Goal: Information Seeking & Learning: Compare options

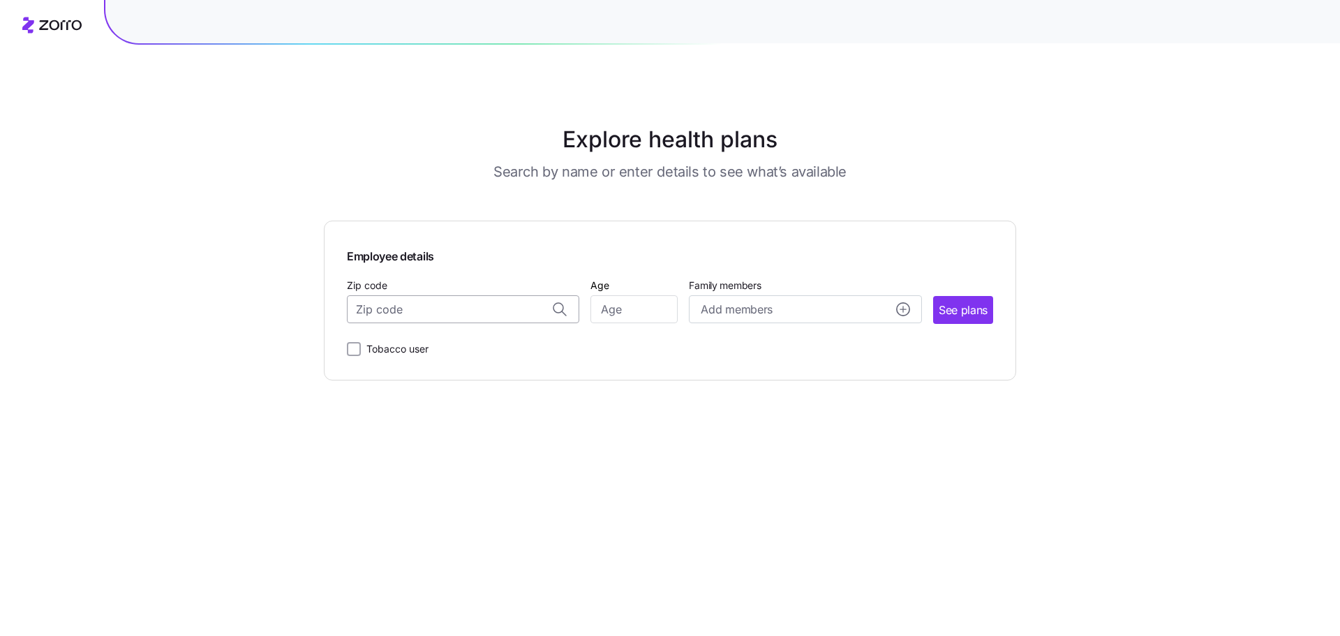
click at [519, 315] on input "Zip code" at bounding box center [463, 309] width 232 height 28
click at [456, 352] on span "32259, [GEOGRAPHIC_DATA], [GEOGRAPHIC_DATA]" at bounding box center [460, 345] width 195 height 17
type input "32259, [GEOGRAPHIC_DATA], [GEOGRAPHIC_DATA]"
click at [713, 308] on span "See plans" at bounding box center [963, 310] width 49 height 17
click at [658, 314] on input "Age" at bounding box center [633, 309] width 87 height 28
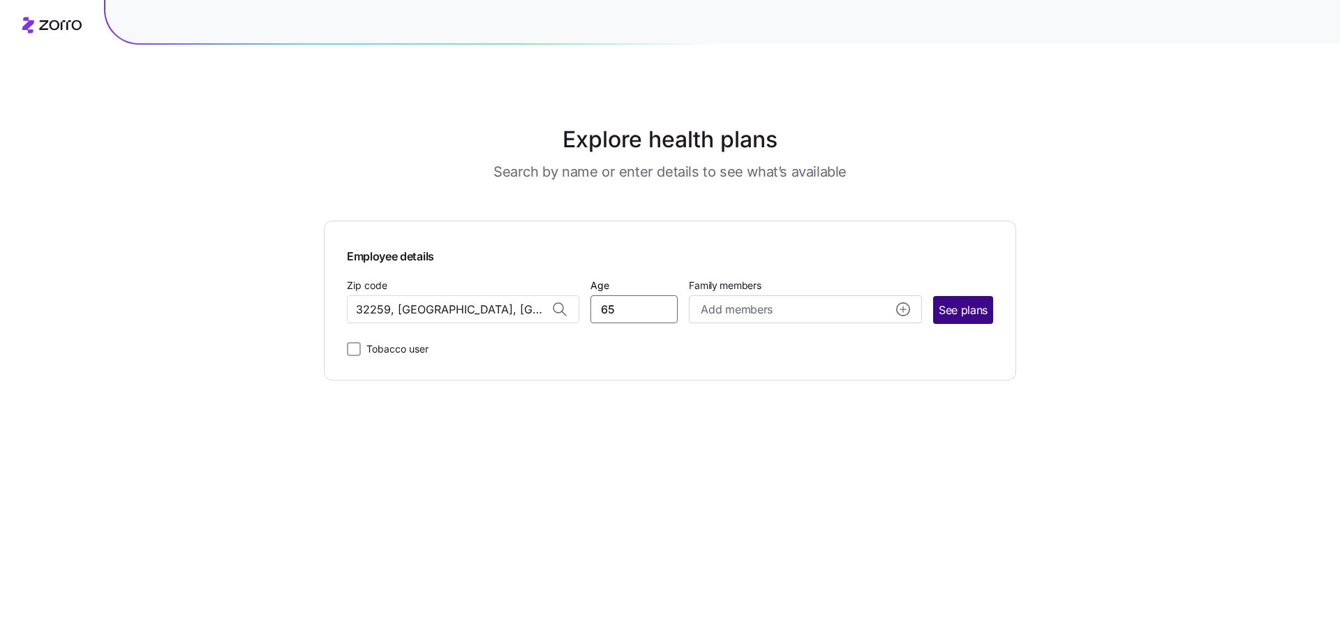
type input "65"
click at [713, 315] on span "See plans" at bounding box center [963, 310] width 49 height 17
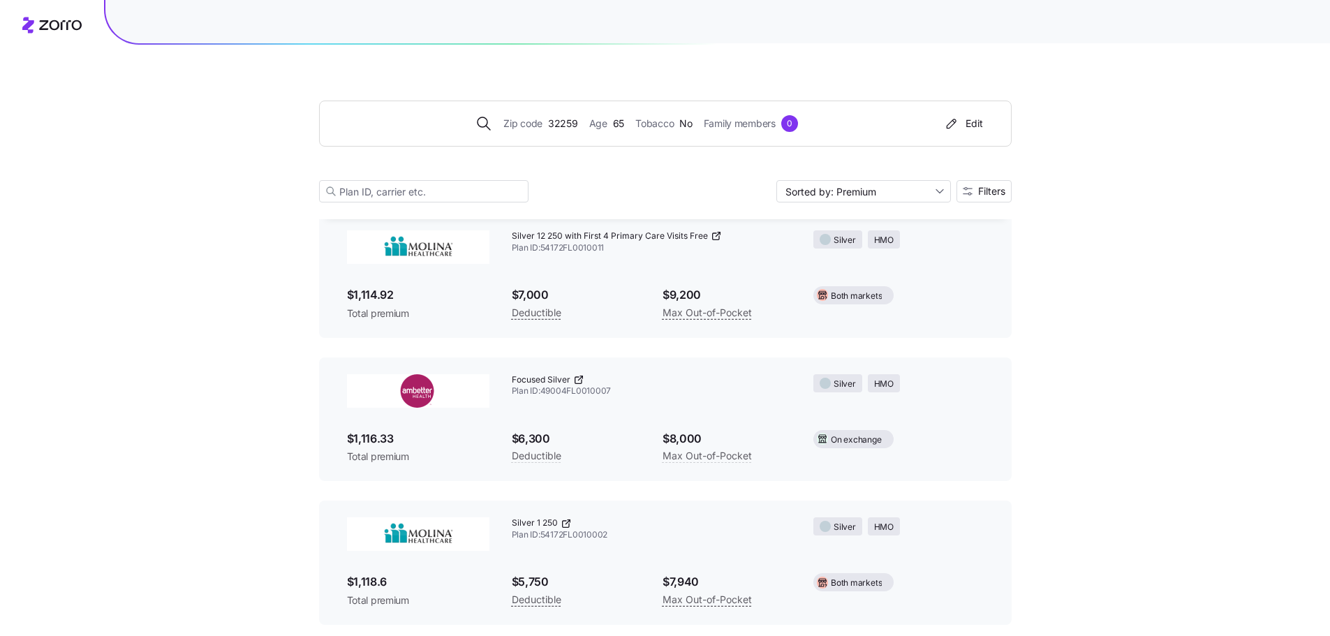
scroll to position [3131, 0]
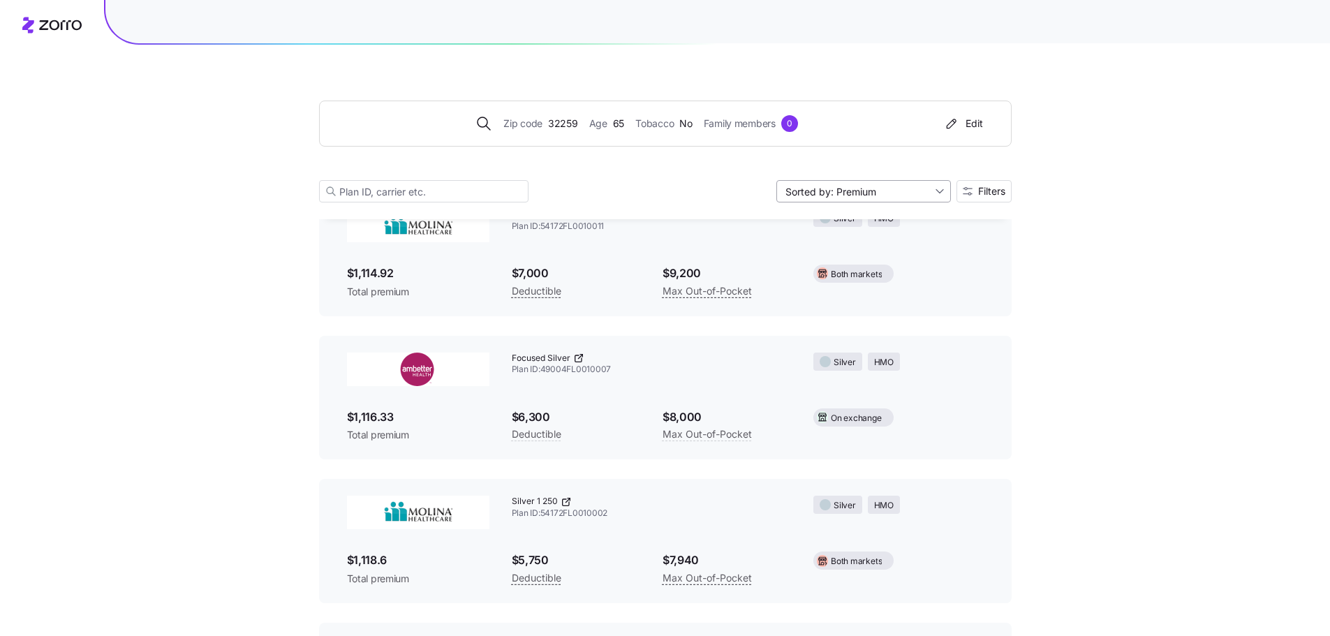
click at [713, 188] on input "Sorted by: Premium" at bounding box center [863, 191] width 174 height 22
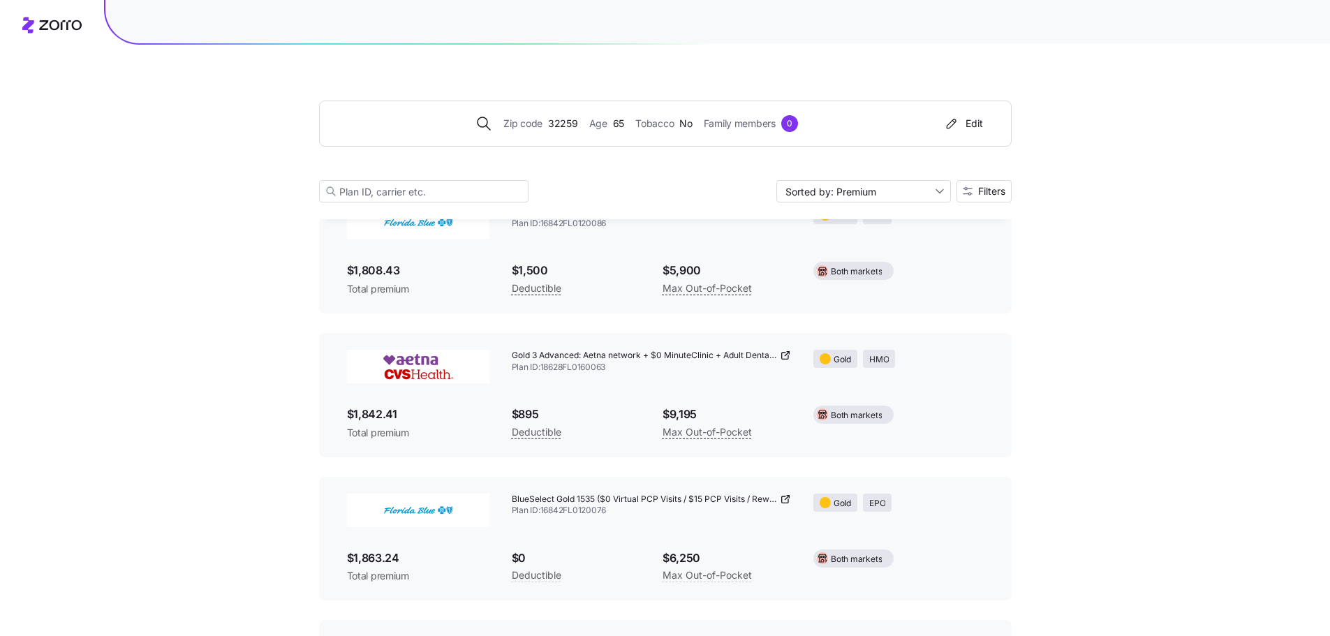
scroll to position [19324, 0]
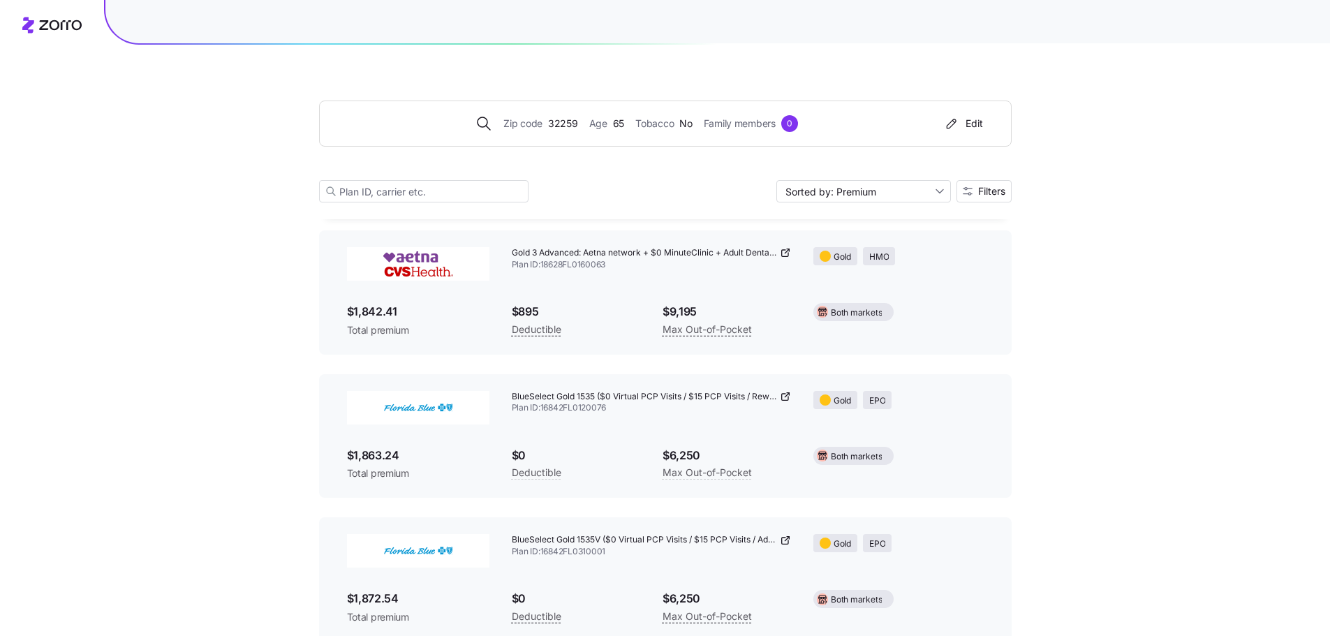
click at [540, 455] on span "Plan ID: 16842FL0310001" at bounding box center [652, 552] width 280 height 12
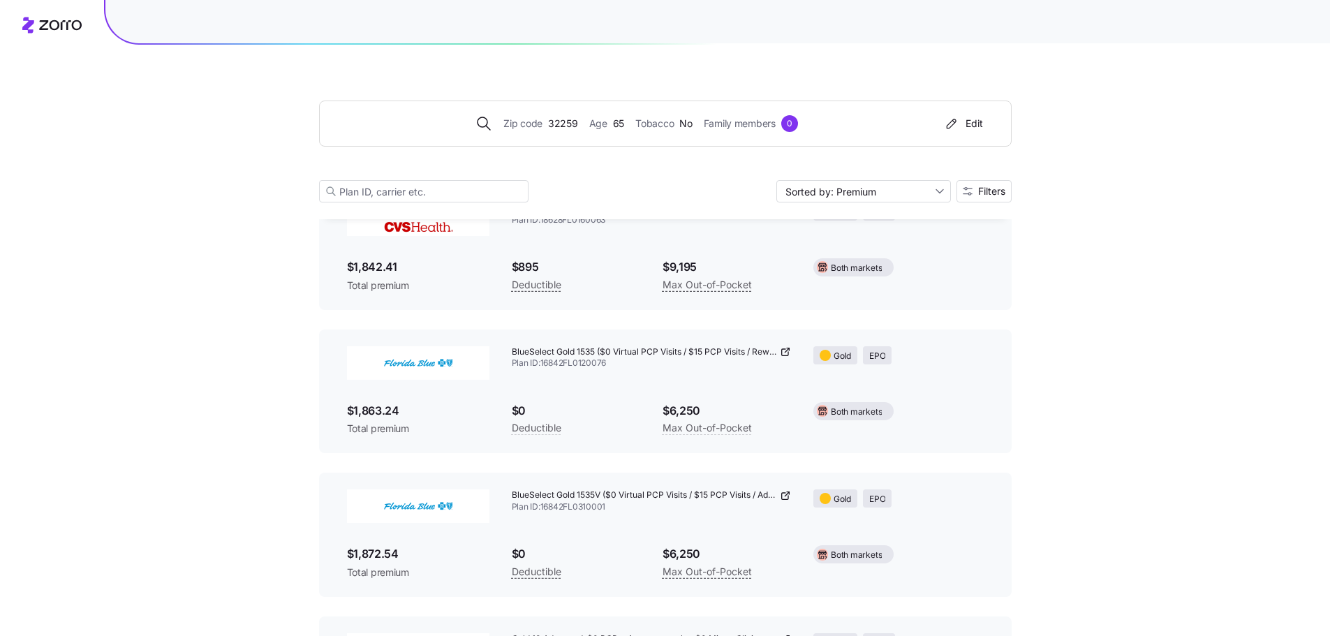
scroll to position [19394, 0]
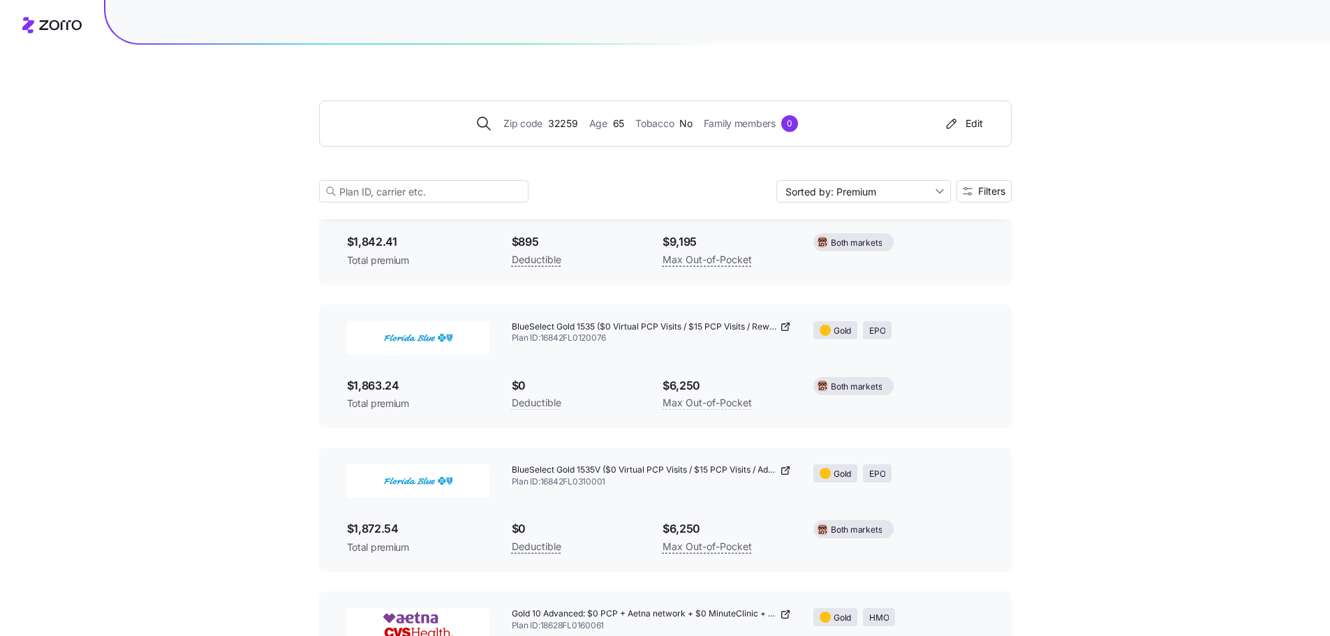
click at [449, 455] on img at bounding box center [418, 481] width 142 height 34
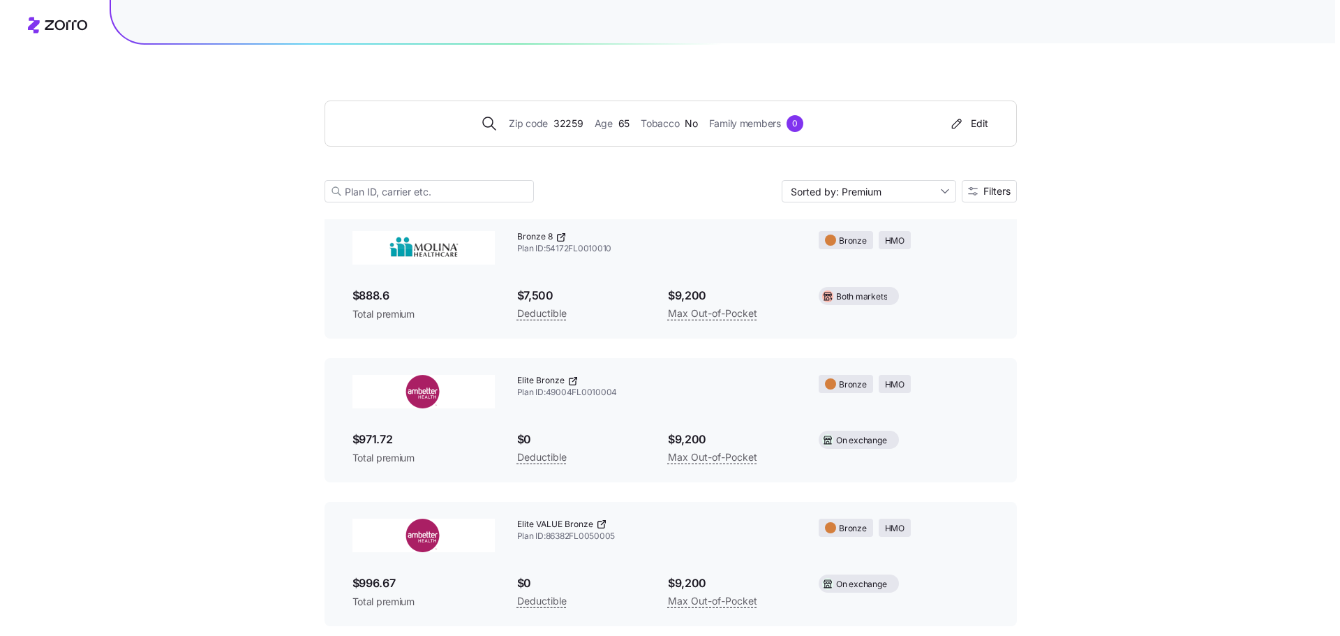
scroll to position [0, 0]
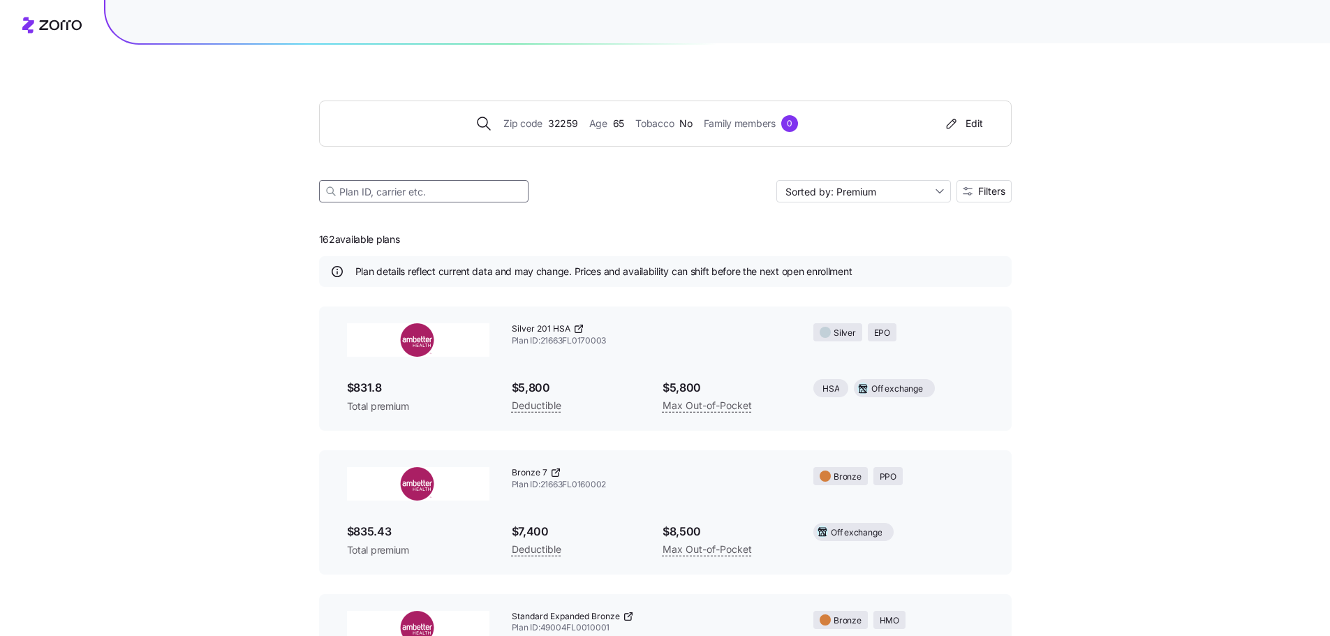
click at [403, 191] on input at bounding box center [423, 191] width 209 height 22
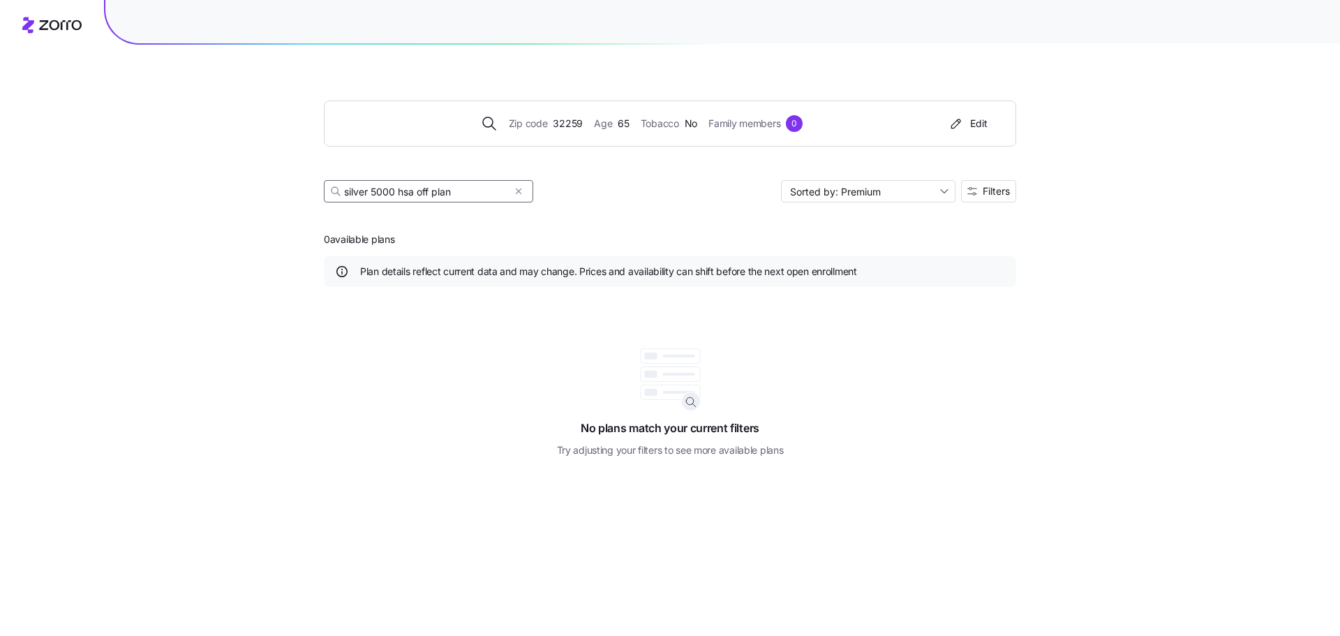
drag, startPoint x: 402, startPoint y: 190, endPoint x: 475, endPoint y: 190, distance: 73.3
click at [475, 190] on input "silver 5000 hsa off plan" at bounding box center [428, 191] width 209 height 22
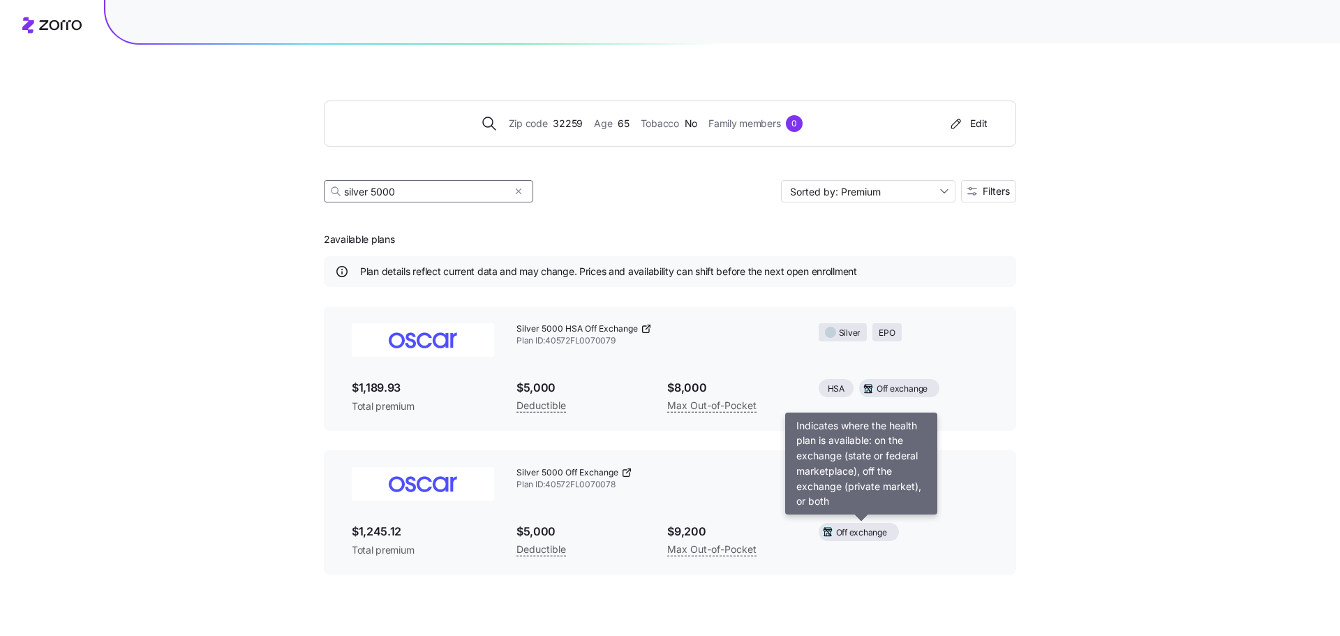
type input "silver 5000"
click at [713, 455] on span "Off exchange" at bounding box center [861, 532] width 51 height 13
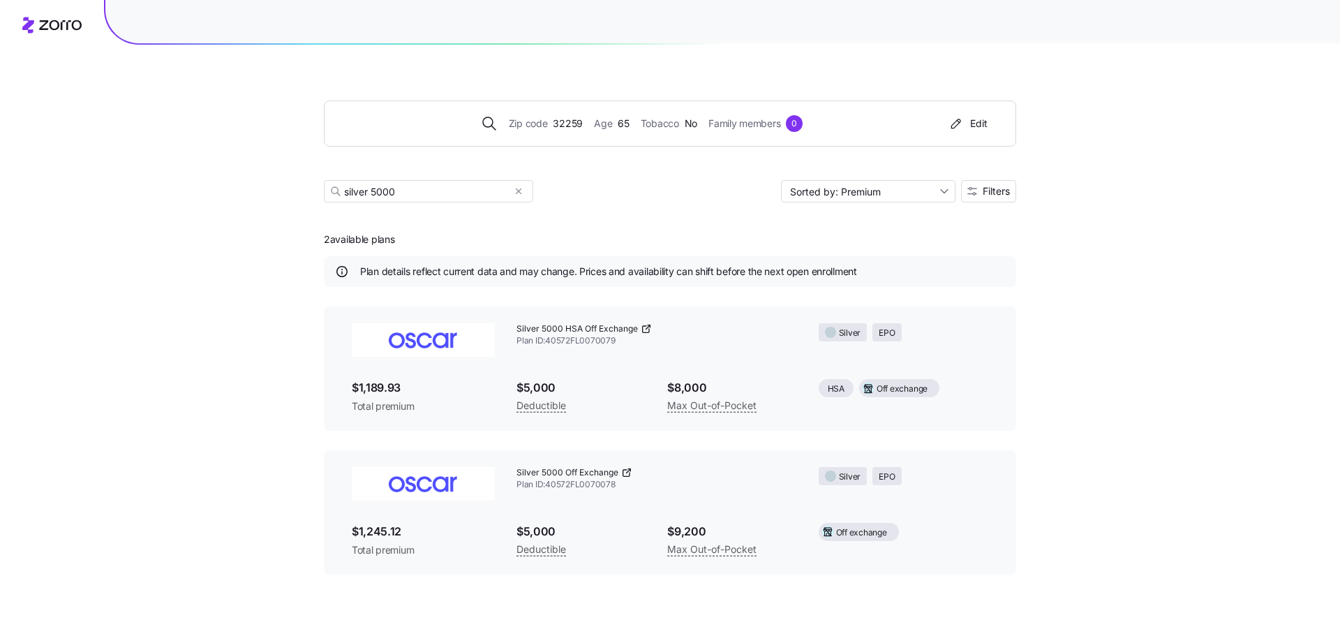
click at [713, 455] on span "Silver" at bounding box center [850, 476] width 22 height 13
click at [713, 455] on span "EPO" at bounding box center [887, 476] width 16 height 13
click at [585, 455] on span "Silver 5000 Off Exchange" at bounding box center [568, 473] width 102 height 12
click at [623, 455] on icon at bounding box center [626, 472] width 11 height 11
click at [131, 182] on div "Zip code 32259 Age [DEMOGRAPHIC_DATA] Tobacco No Family members 0 Edit silver 5…" at bounding box center [670, 318] width 1340 height 636
